Goal: Transaction & Acquisition: Subscribe to service/newsletter

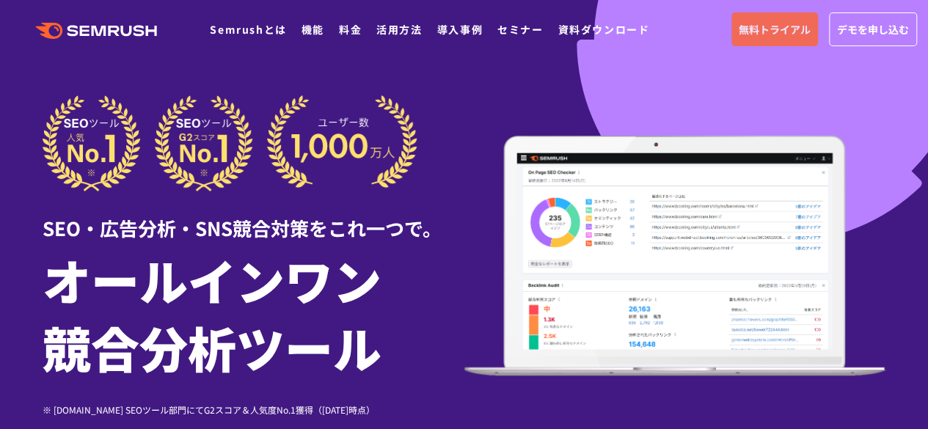
click at [799, 22] on span "無料トライアル" at bounding box center [775, 29] width 72 height 16
